Goal: Information Seeking & Learning: Learn about a topic

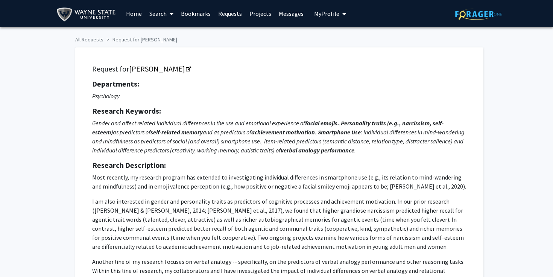
click at [88, 14] on img at bounding box center [87, 14] width 63 height 17
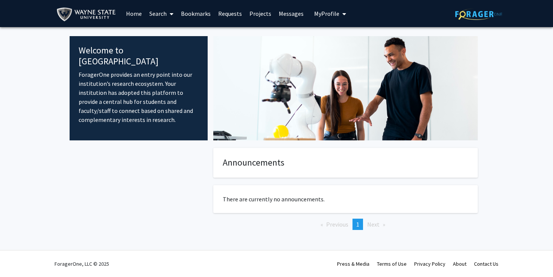
click at [168, 14] on span at bounding box center [170, 14] width 7 height 26
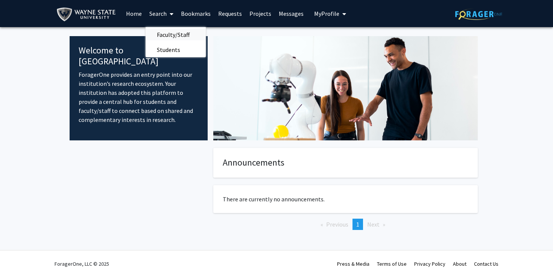
click at [176, 37] on span "Faculty/Staff" at bounding box center [173, 34] width 55 height 15
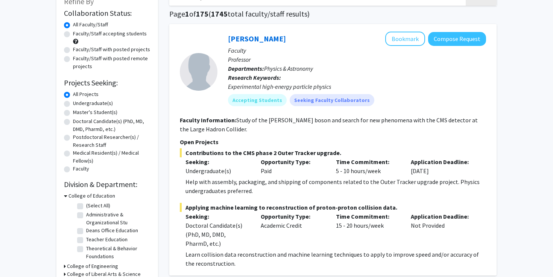
scroll to position [53, 0]
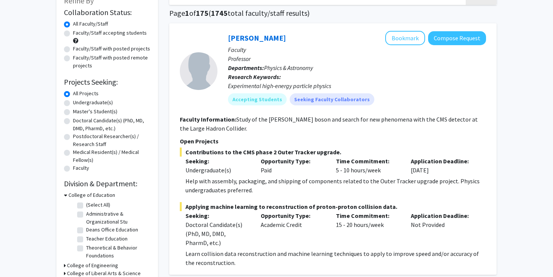
click at [73, 103] on label "Undergraduate(s)" at bounding box center [93, 103] width 40 height 8
click at [73, 103] on input "Undergraduate(s)" at bounding box center [75, 101] width 5 height 5
radio input "true"
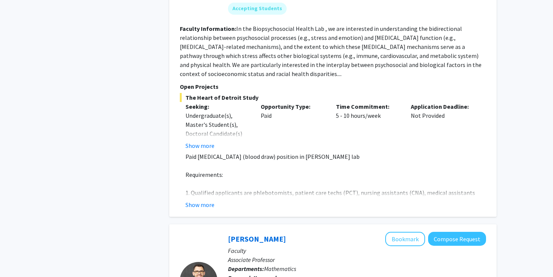
scroll to position [1156, 0]
click at [209, 141] on button "Show more" at bounding box center [199, 145] width 29 height 9
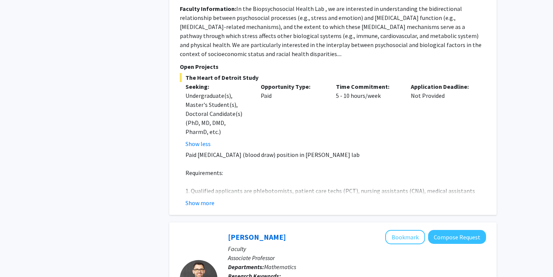
scroll to position [1187, 0]
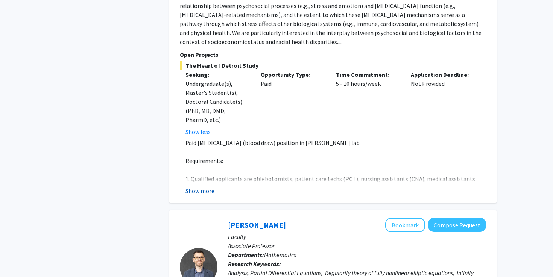
click at [211, 186] on button "Show more" at bounding box center [199, 190] width 29 height 9
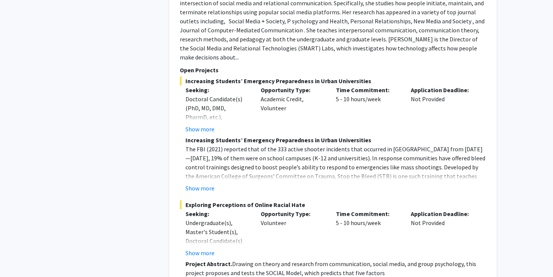
scroll to position [2924, 0]
click at [200, 248] on button "Show more" at bounding box center [199, 252] width 29 height 9
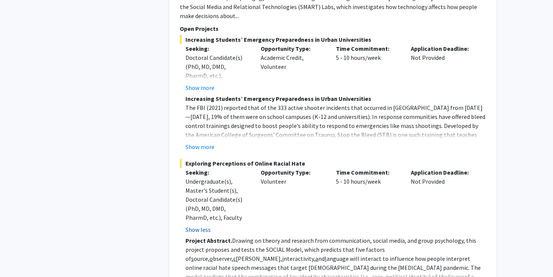
scroll to position [2967, 0]
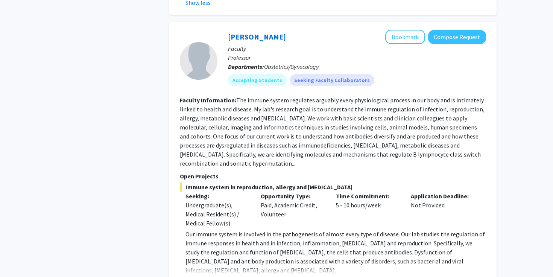
scroll to position [3324, 0]
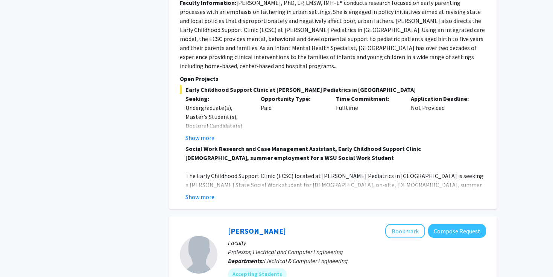
scroll to position [1210, 0]
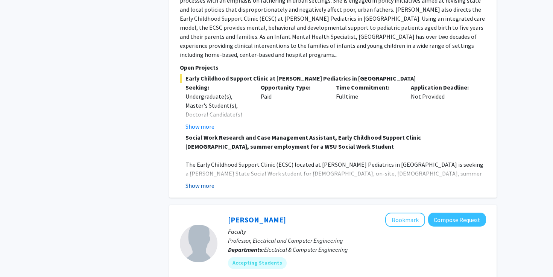
click at [200, 181] on button "Show more" at bounding box center [199, 185] width 29 height 9
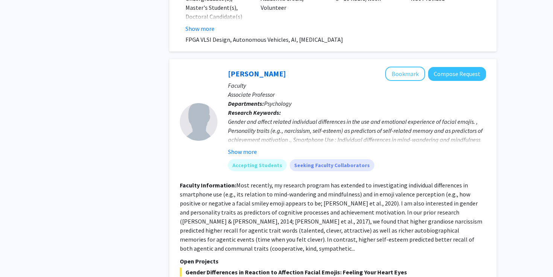
scroll to position [1800, 0]
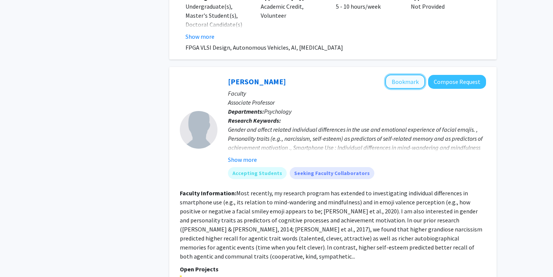
click at [412, 74] on button "Bookmark" at bounding box center [405, 81] width 40 height 14
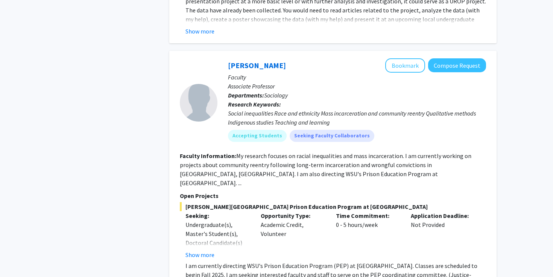
scroll to position [2169, 0]
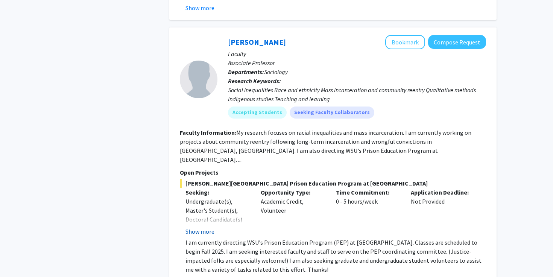
click at [206, 227] on button "Show more" at bounding box center [199, 231] width 29 height 9
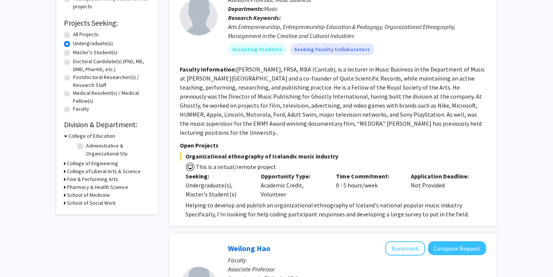
scroll to position [0, 0]
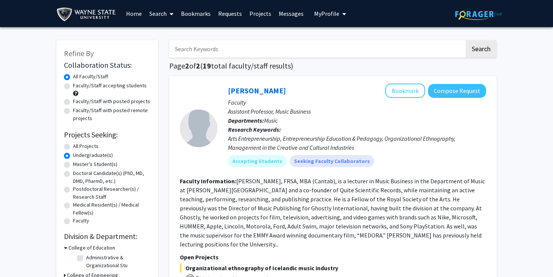
click at [132, 16] on link "Home" at bounding box center [133, 13] width 23 height 26
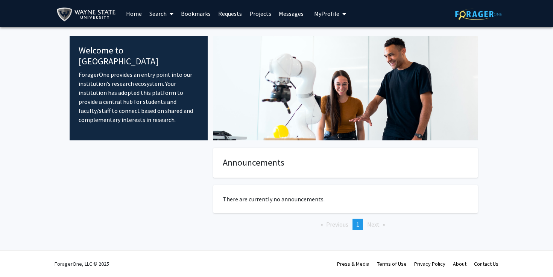
click at [201, 14] on link "Bookmarks" at bounding box center [195, 13] width 37 height 26
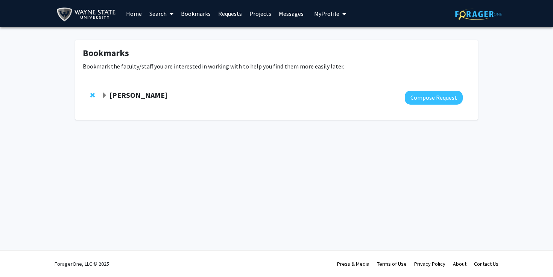
click at [164, 14] on link "Search" at bounding box center [162, 13] width 32 height 26
click at [177, 49] on span "Students" at bounding box center [169, 49] width 46 height 15
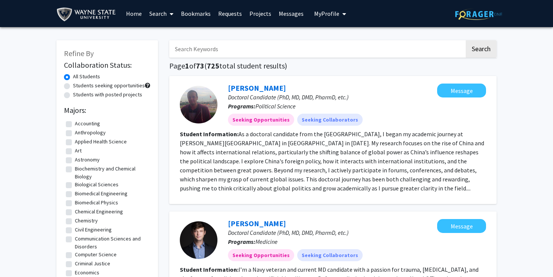
click at [343, 9] on span "My profile dropdown to access profile and logout" at bounding box center [342, 14] width 7 height 26
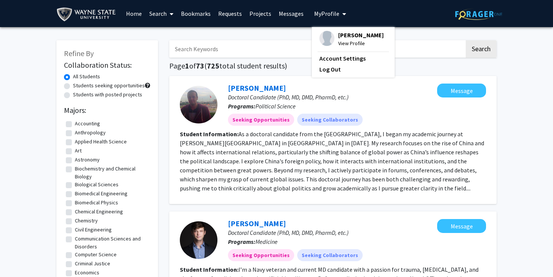
click at [352, 39] on span "[PERSON_NAME]" at bounding box center [360, 35] width 45 height 8
